Goal: Use online tool/utility: Use online tool/utility

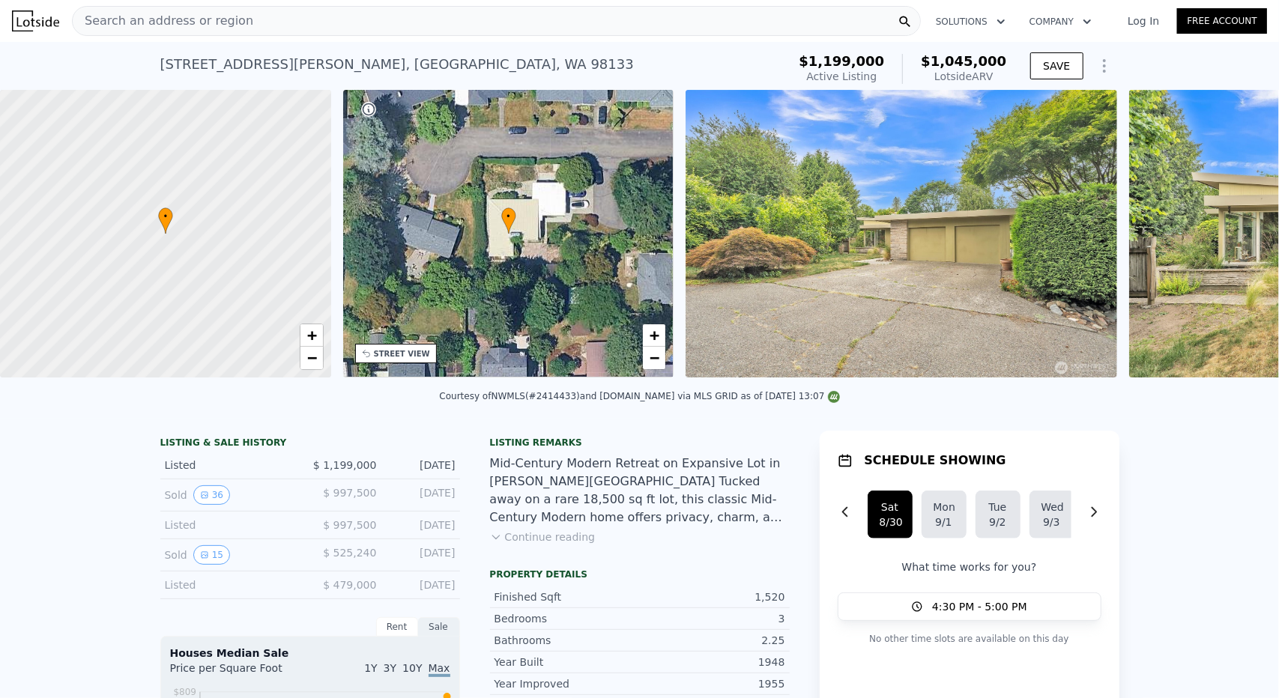
scroll to position [0, 348]
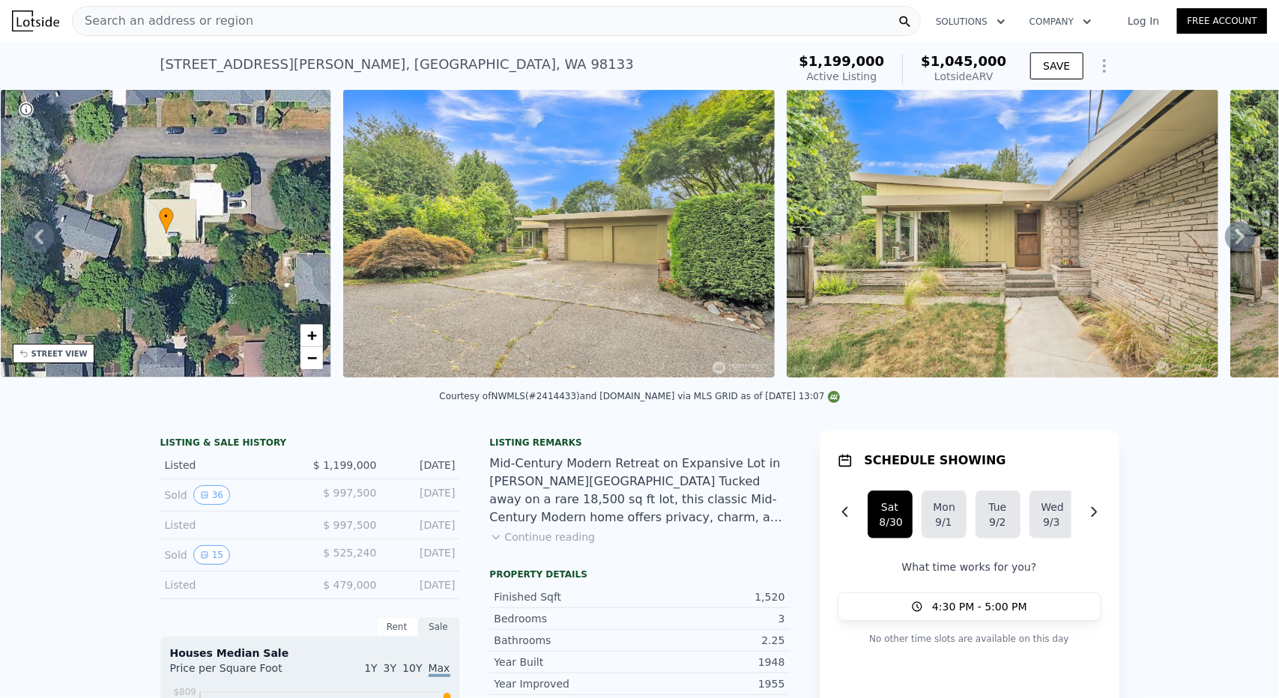
click at [1211, 258] on img at bounding box center [1003, 234] width 432 height 288
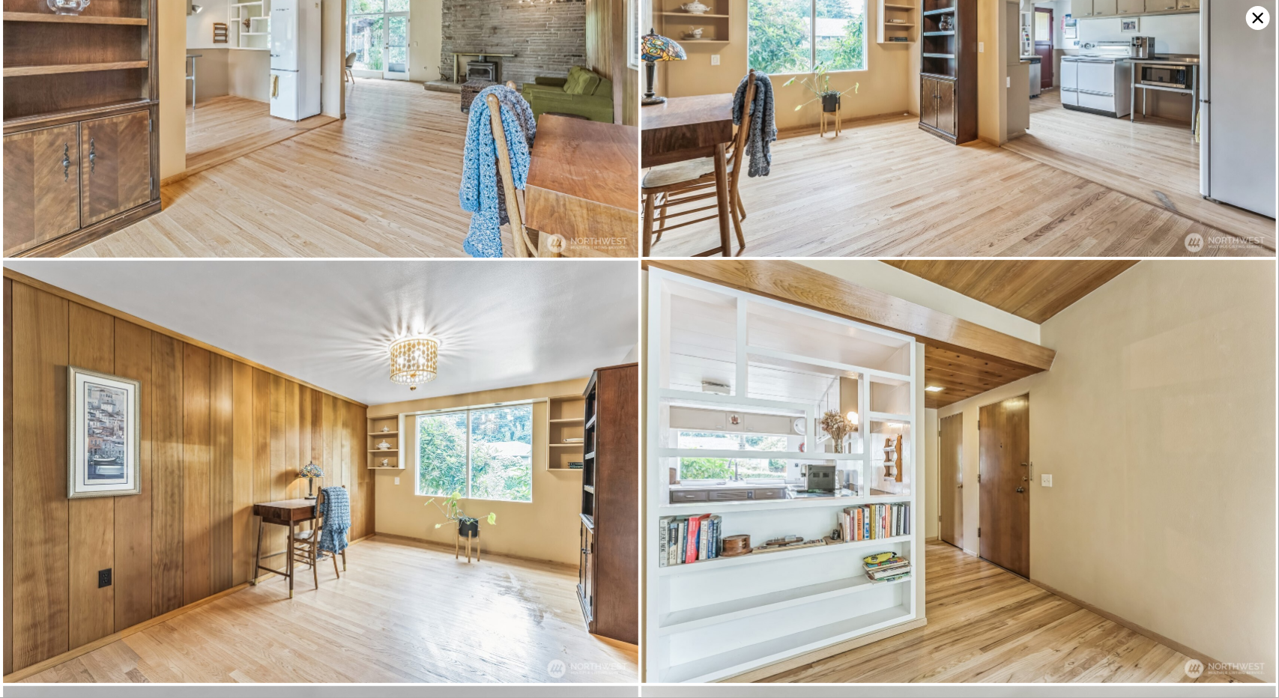
scroll to position [5915, 0]
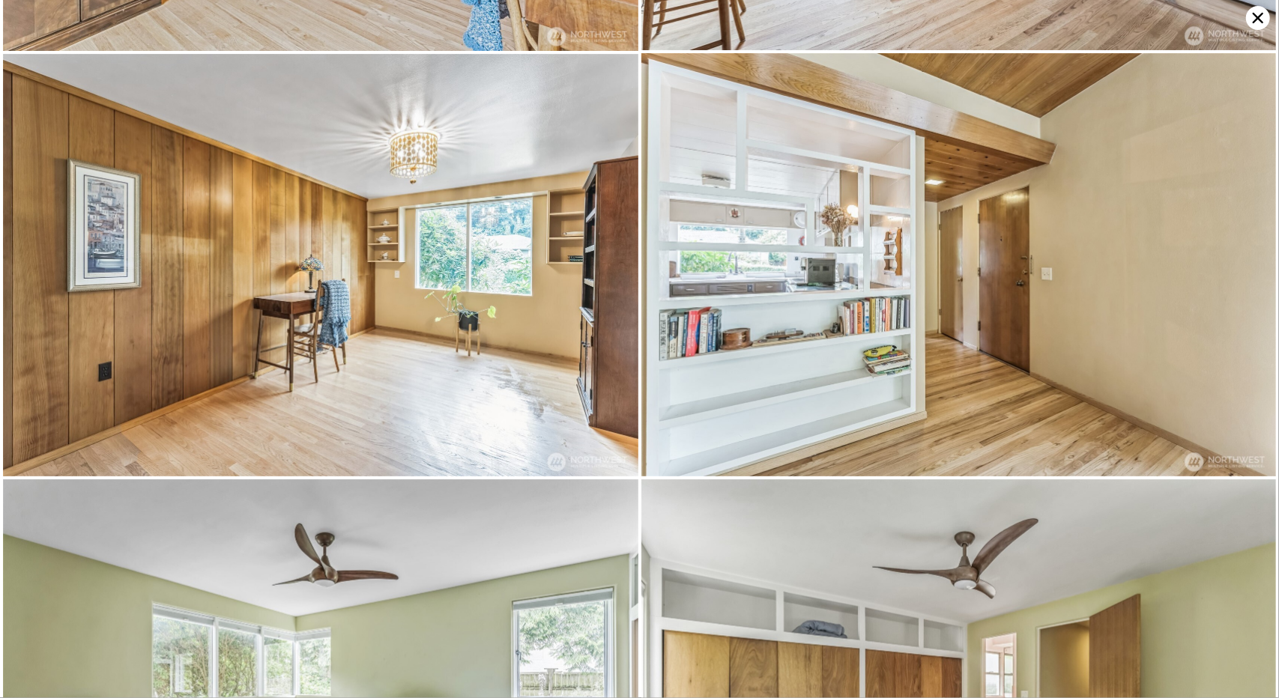
click at [1257, 17] on icon at bounding box center [1258, 18] width 10 height 10
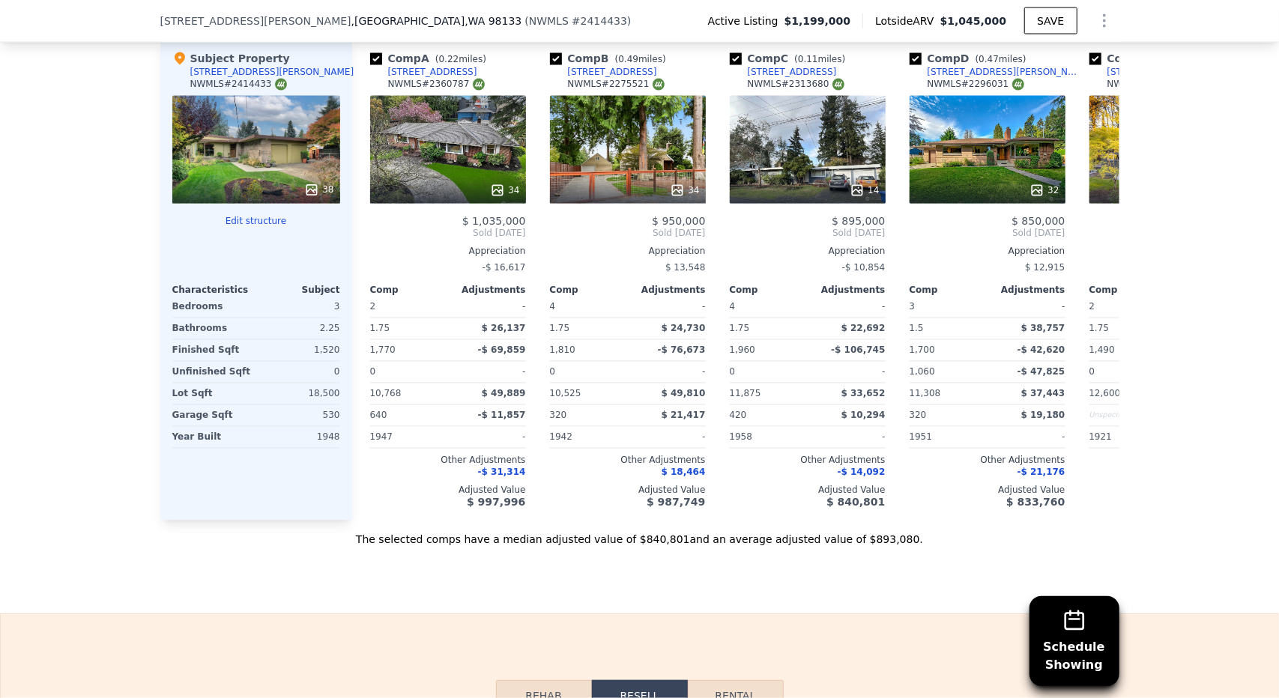
scroll to position [1642, 0]
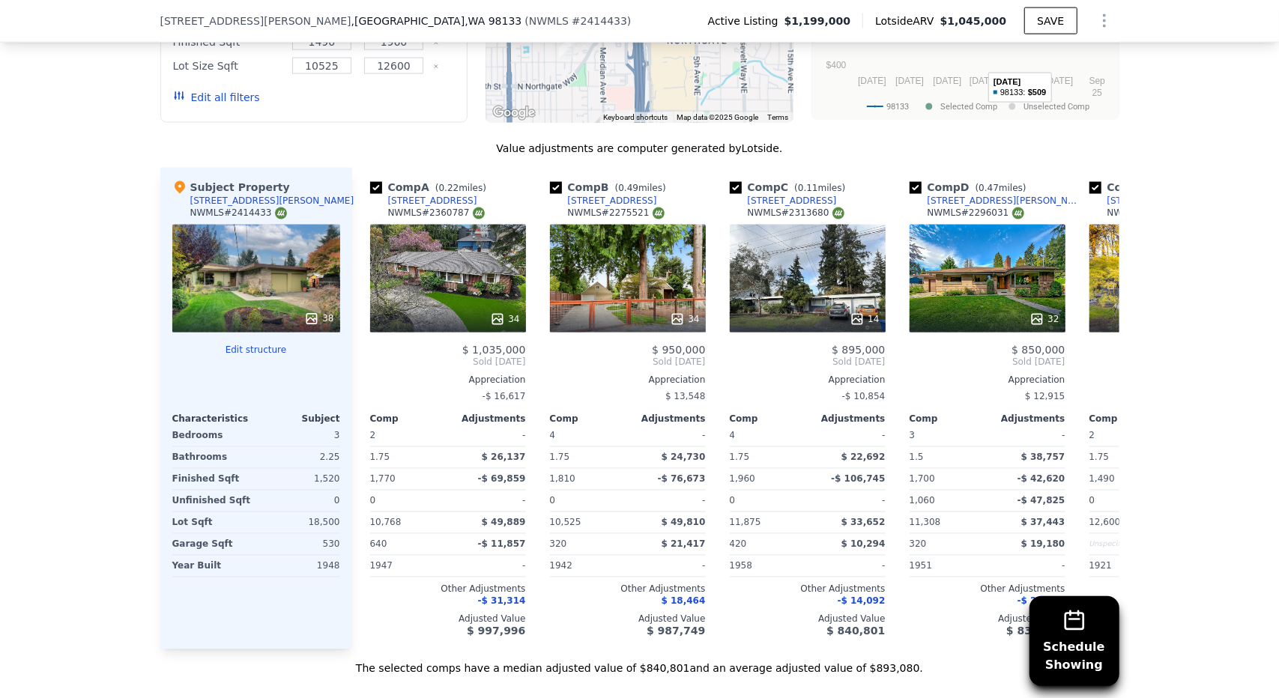
click at [1104, 20] on button "Show Options" at bounding box center [1104, 21] width 30 height 30
click at [1100, 18] on icon "Show Options" at bounding box center [1104, 21] width 18 height 18
click at [1100, 19] on icon "Show Options" at bounding box center [1104, 21] width 18 height 18
click at [1038, 59] on div "Edit Structure" at bounding box center [1036, 60] width 168 height 30
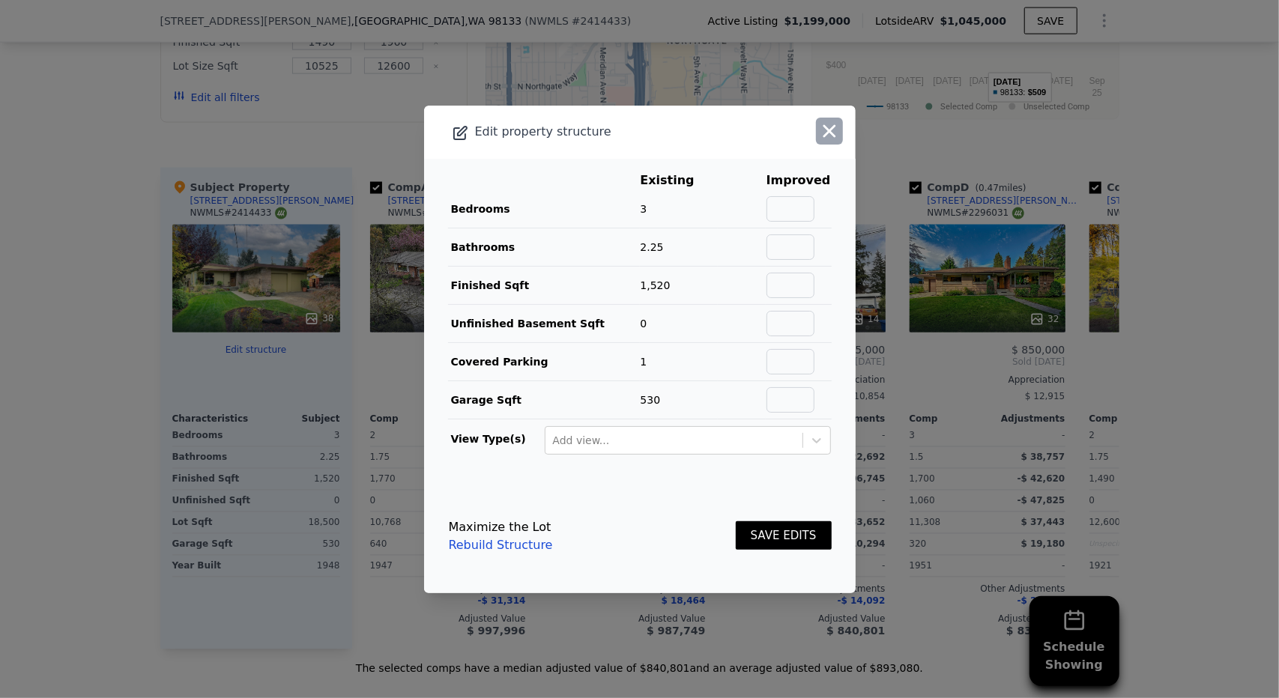
click at [829, 132] on icon "button" at bounding box center [829, 131] width 21 height 21
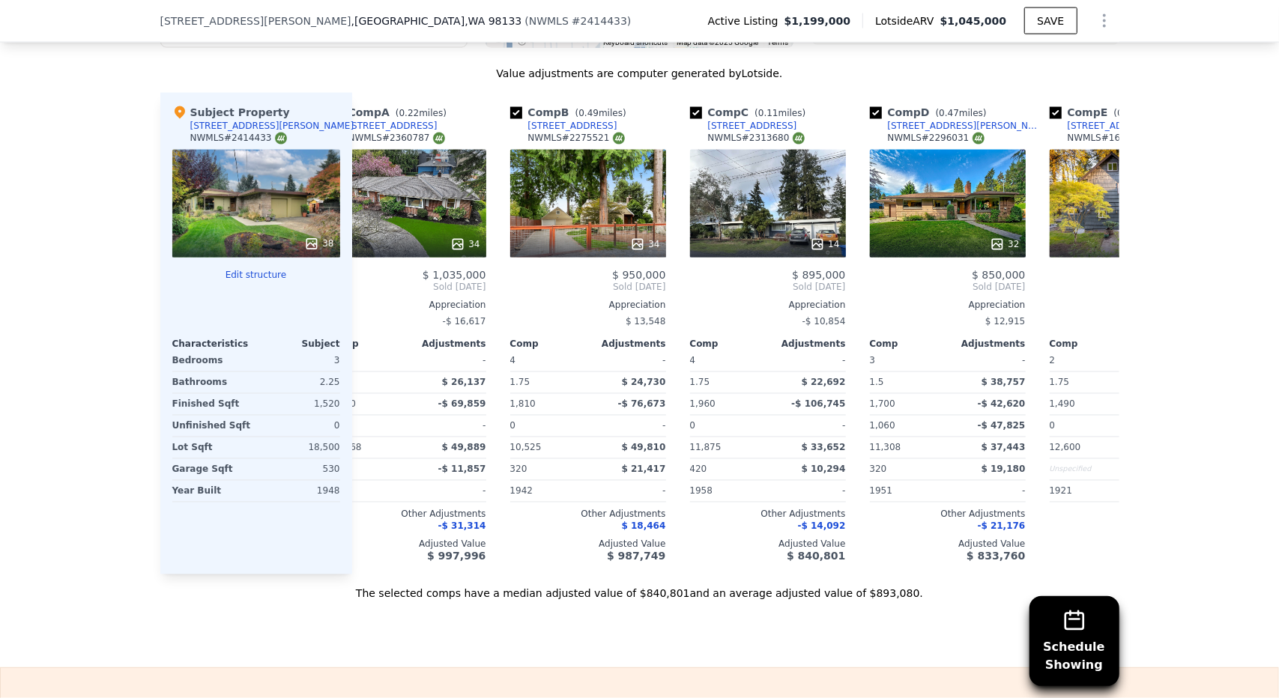
scroll to position [0, 0]
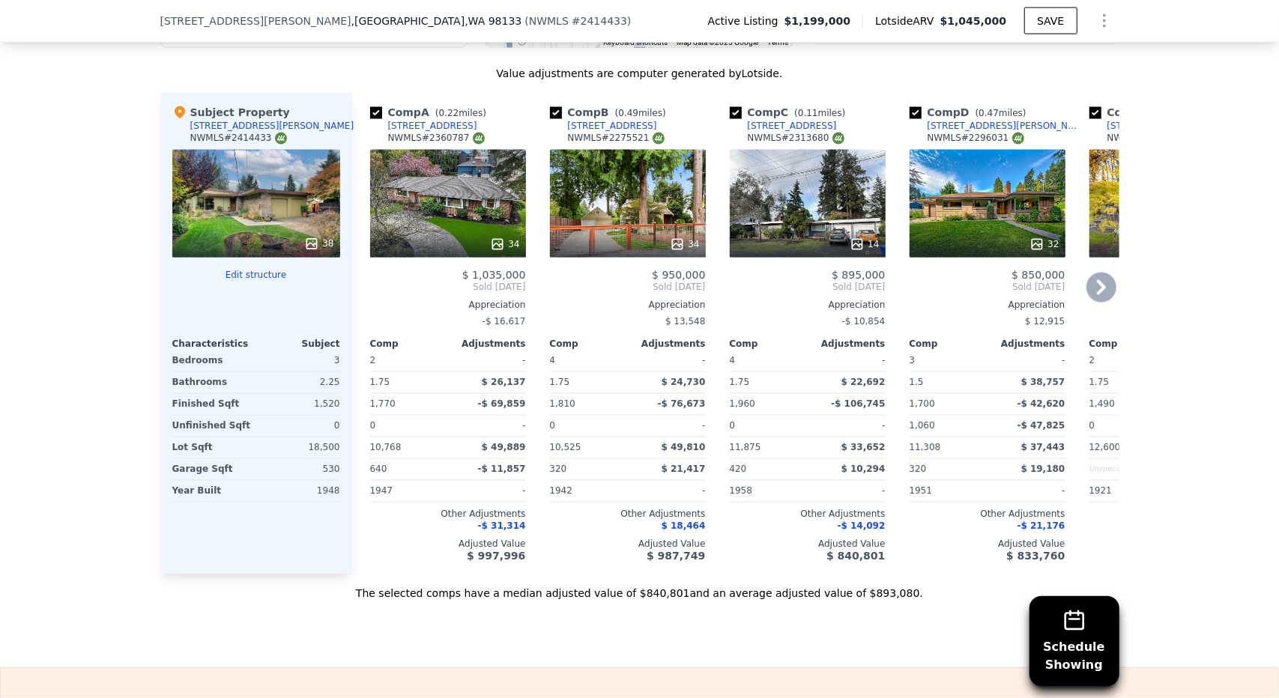
click at [464, 193] on div "34" at bounding box center [448, 204] width 156 height 108
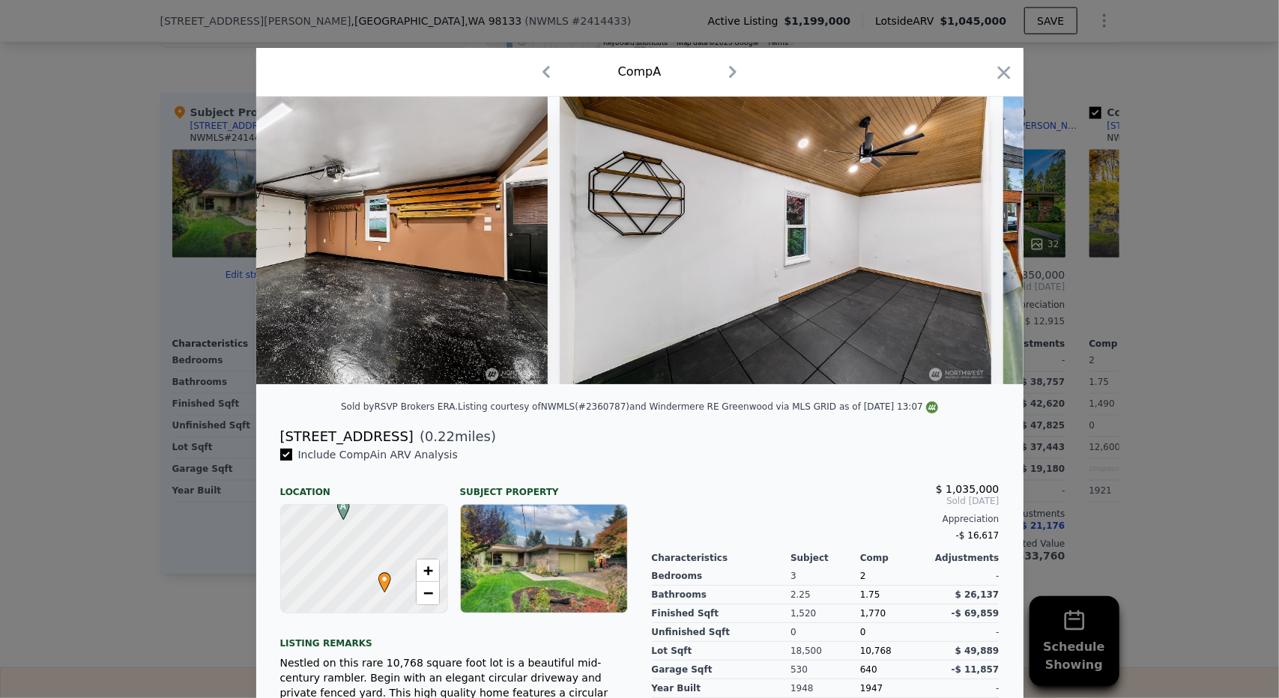
scroll to position [0, 12644]
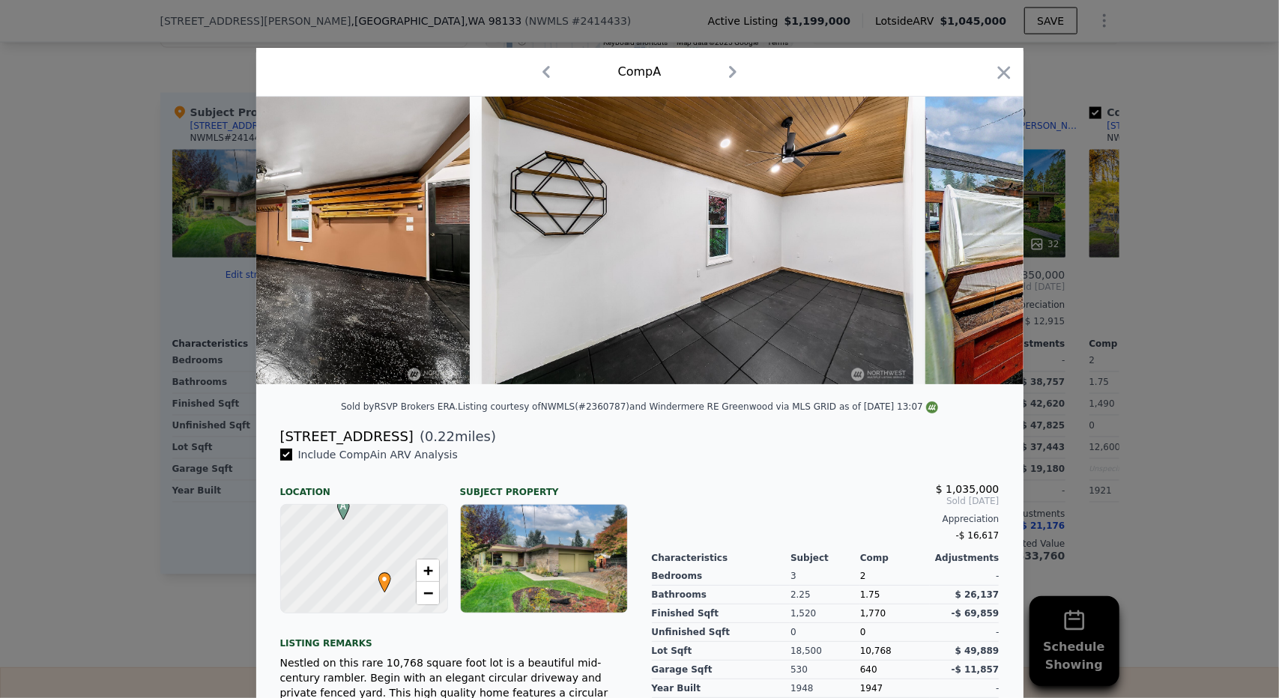
click at [994, 69] on icon "button" at bounding box center [1004, 72] width 21 height 21
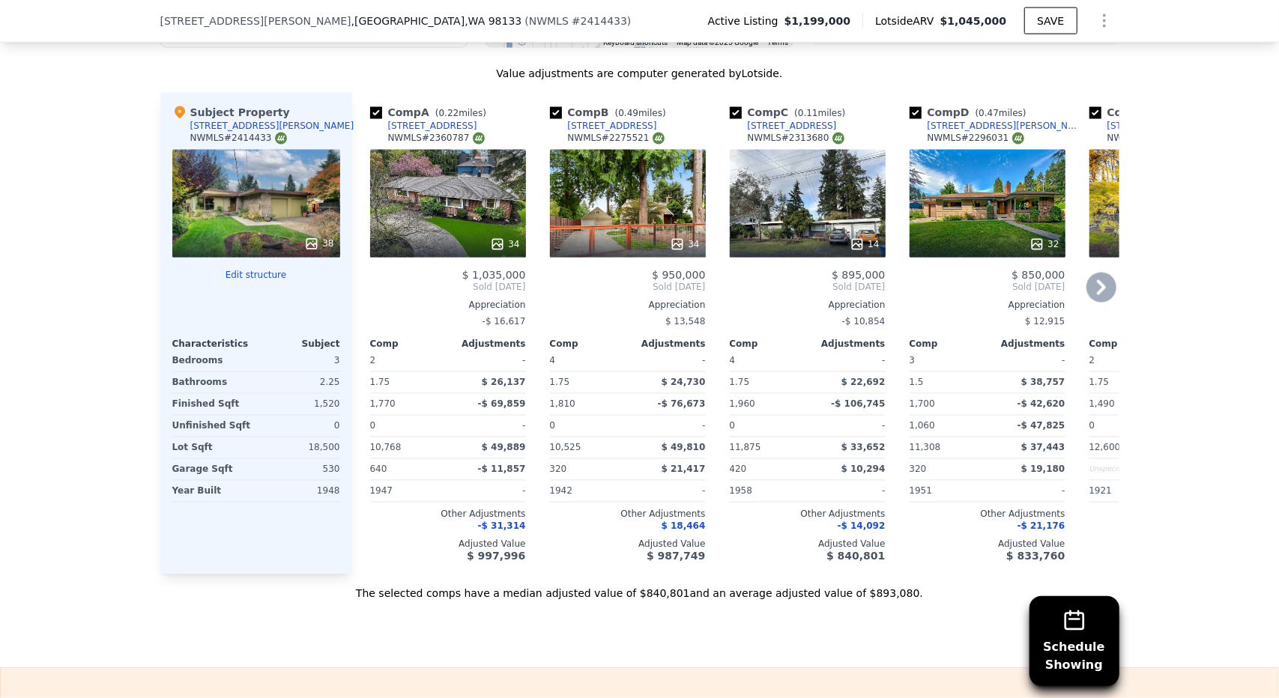
click at [679, 217] on div "34" at bounding box center [628, 204] width 156 height 108
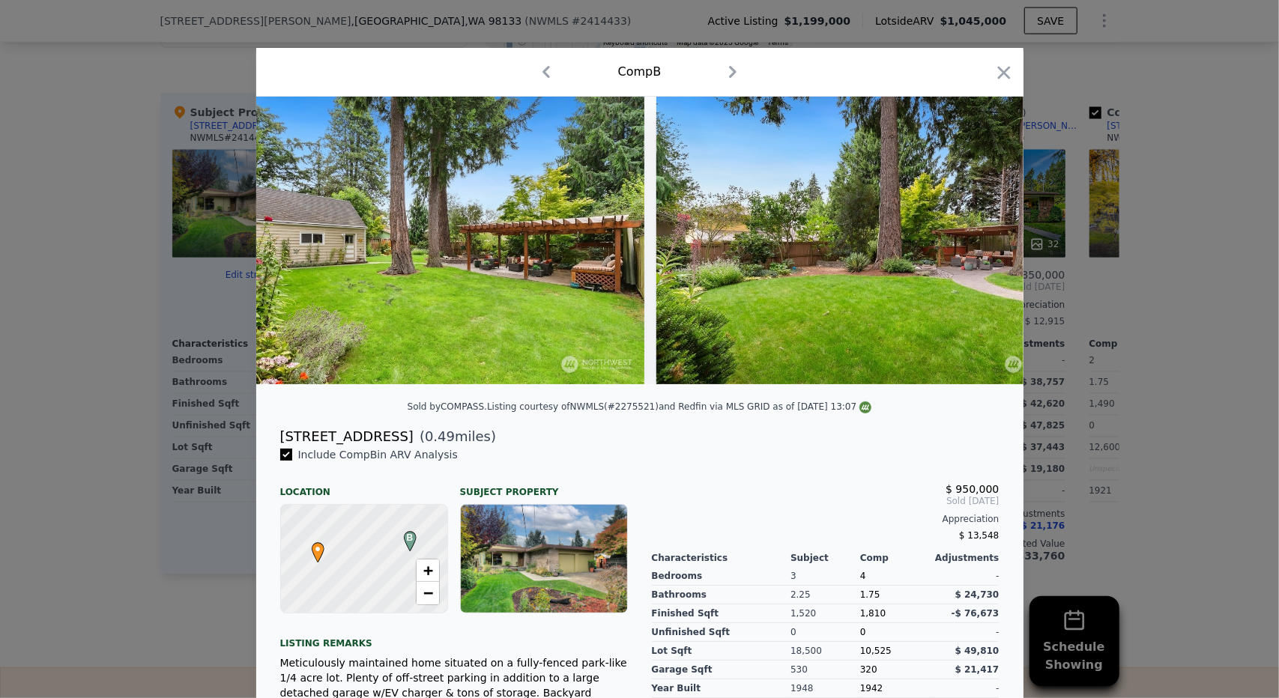
scroll to position [0, 14270]
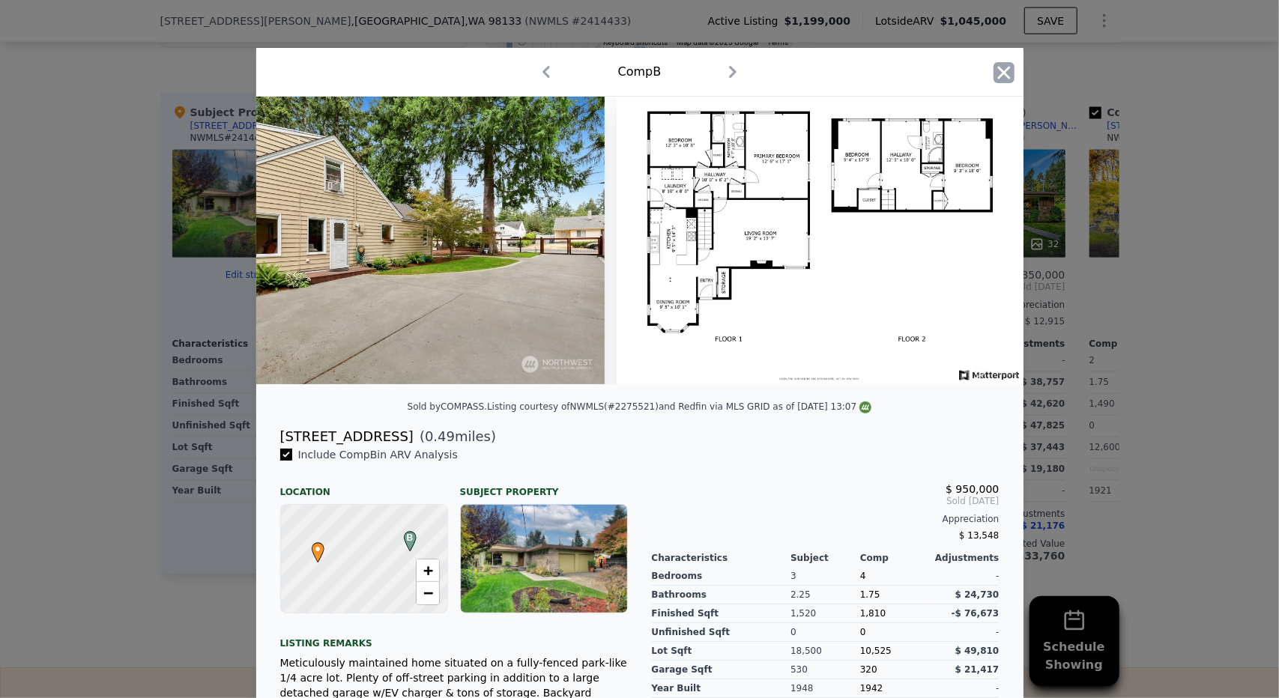
click at [1000, 74] on icon "button" at bounding box center [1003, 72] width 13 height 13
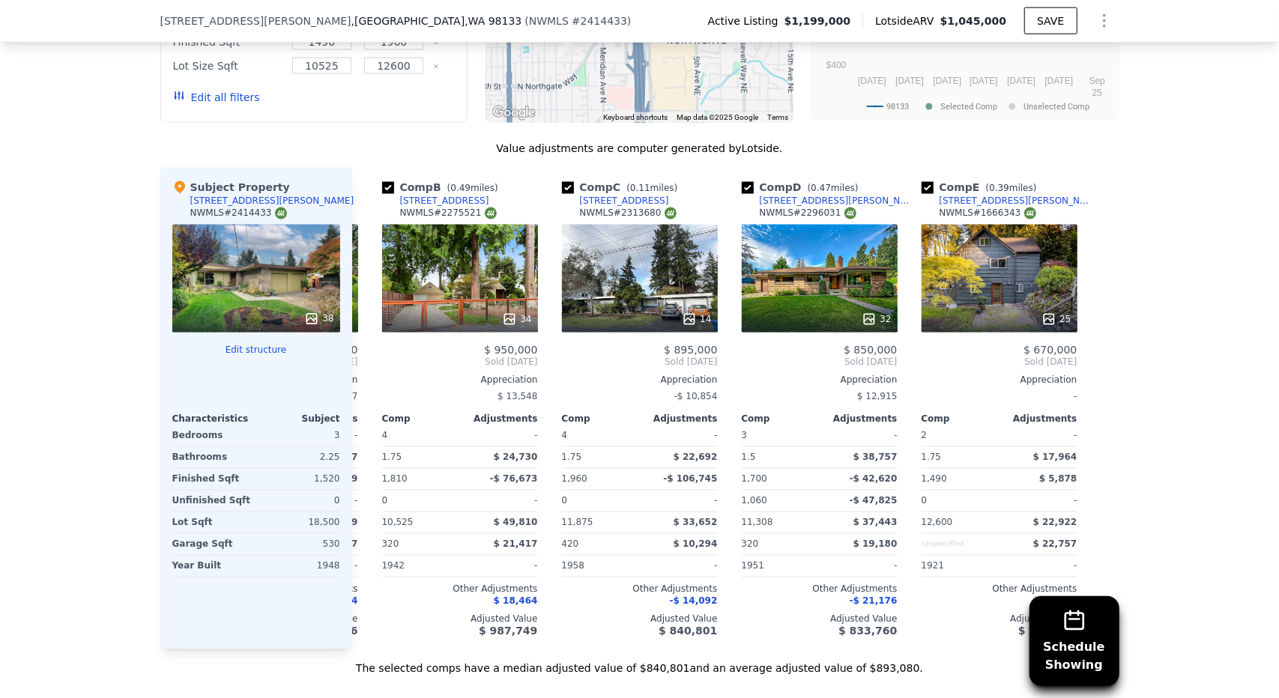
scroll to position [0, 131]
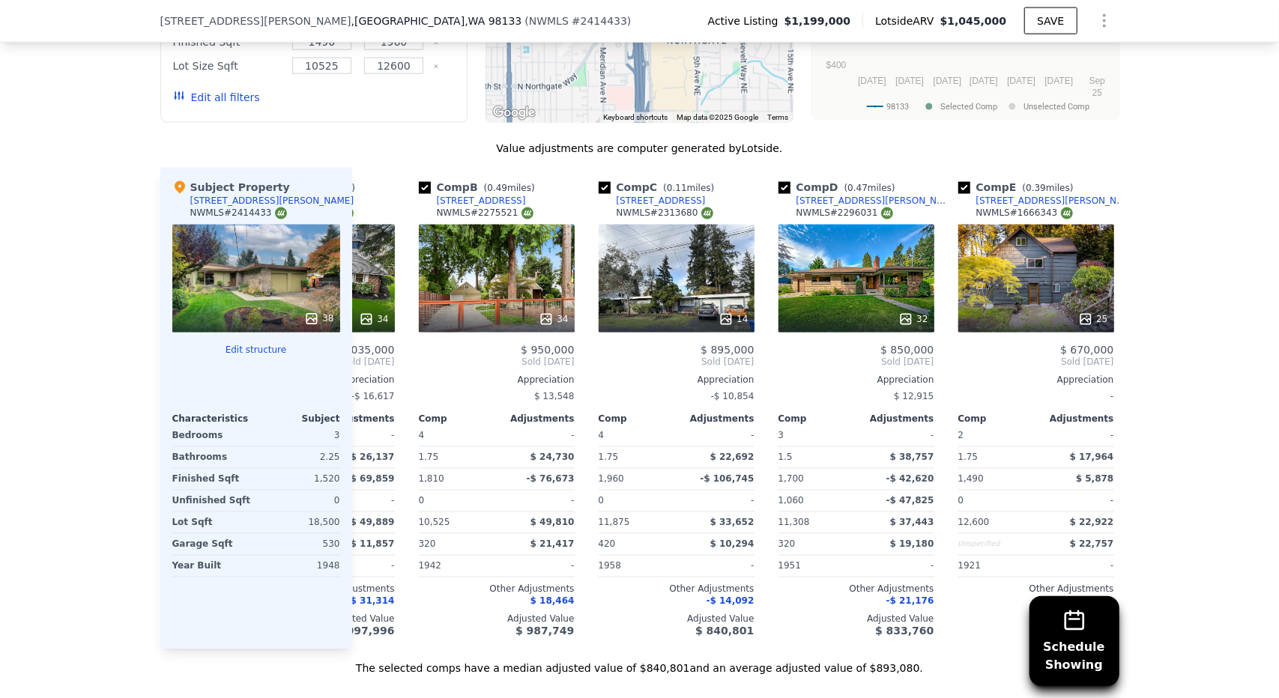
click at [1105, 20] on icon "Show Options" at bounding box center [1104, 21] width 18 height 18
click at [1025, 61] on div "Edit Structure" at bounding box center [1036, 60] width 168 height 30
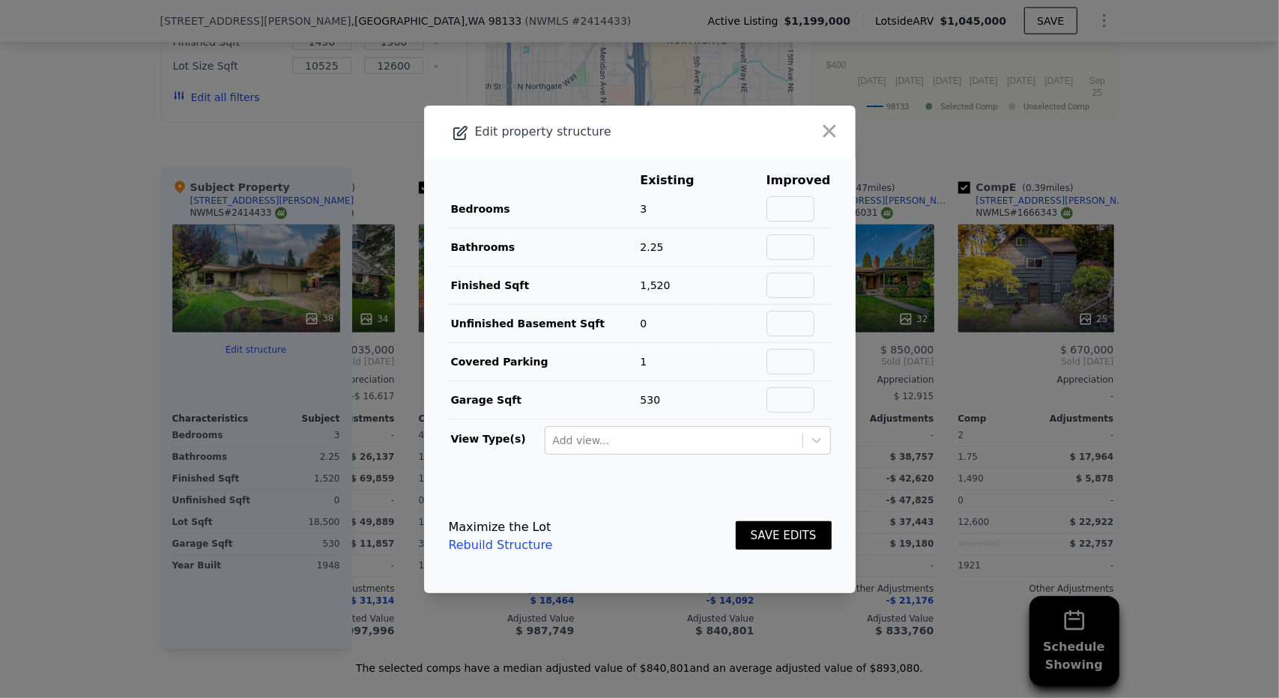
click at [492, 539] on link "Rebuild Structure" at bounding box center [501, 545] width 104 height 18
click at [515, 542] on link "Rebuild Structure" at bounding box center [501, 545] width 104 height 18
click at [819, 128] on icon "button" at bounding box center [829, 131] width 21 height 21
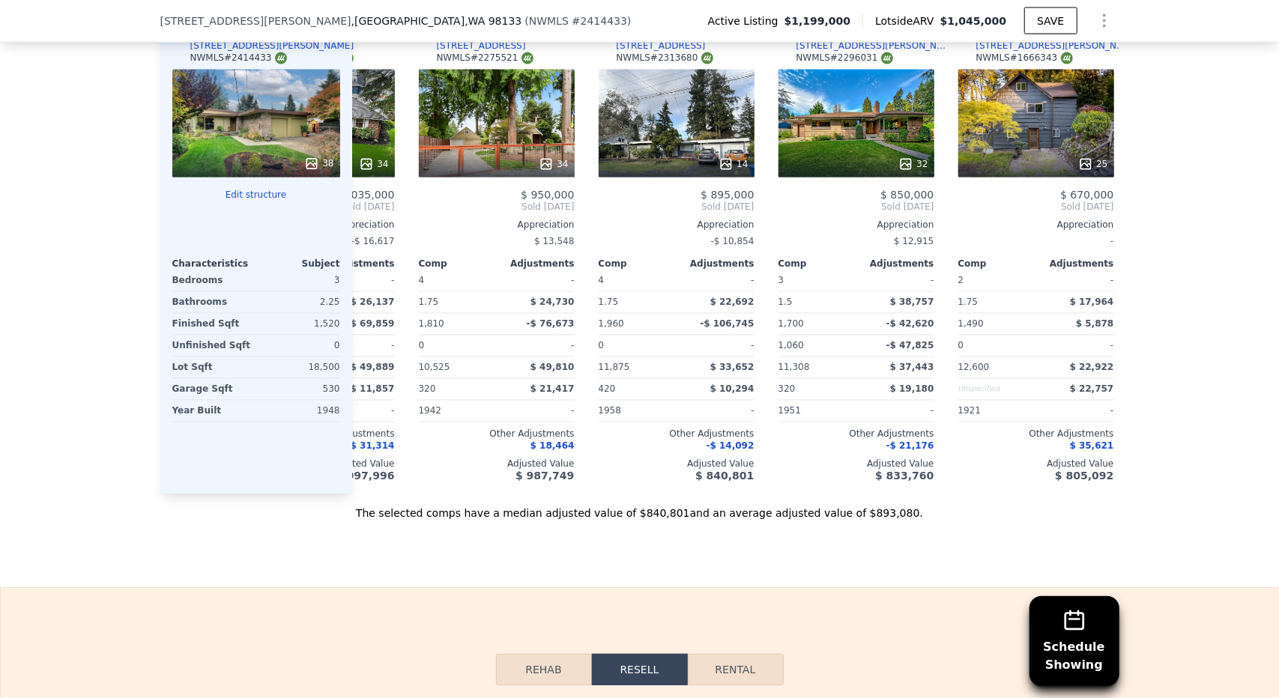
scroll to position [1794, 0]
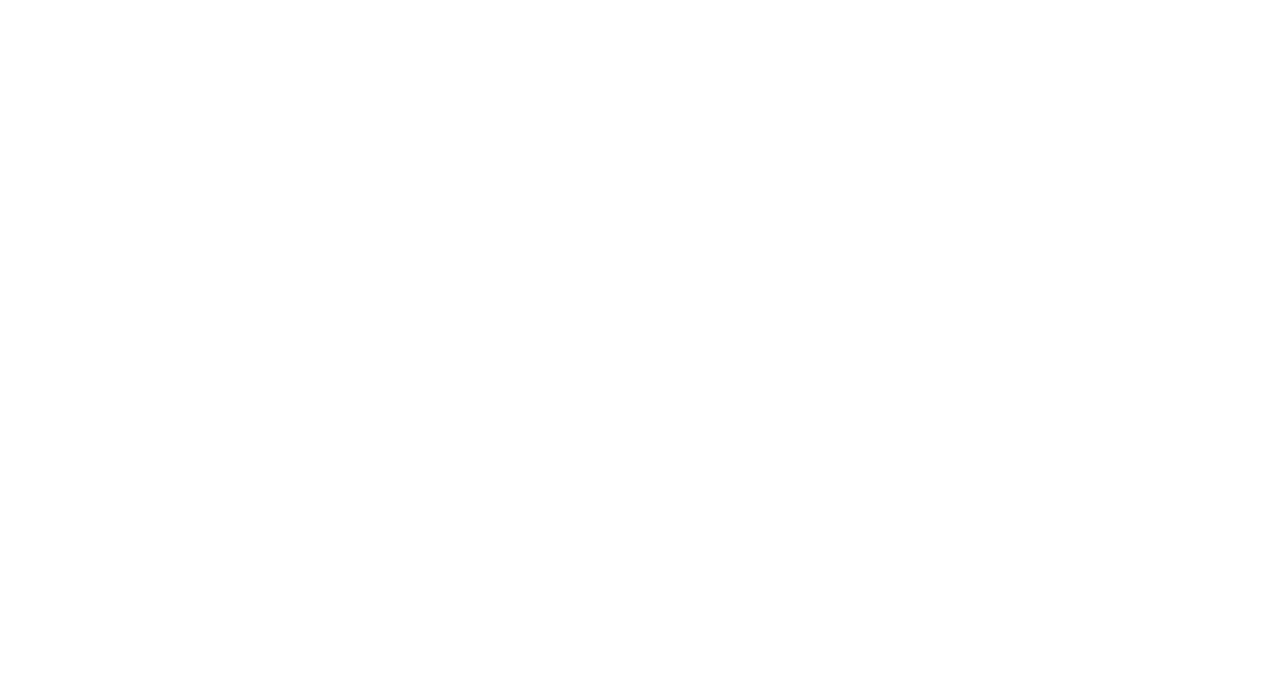
click at [644, 211] on div at bounding box center [639, 349] width 1279 height 698
